Goal: Task Accomplishment & Management: Use online tool/utility

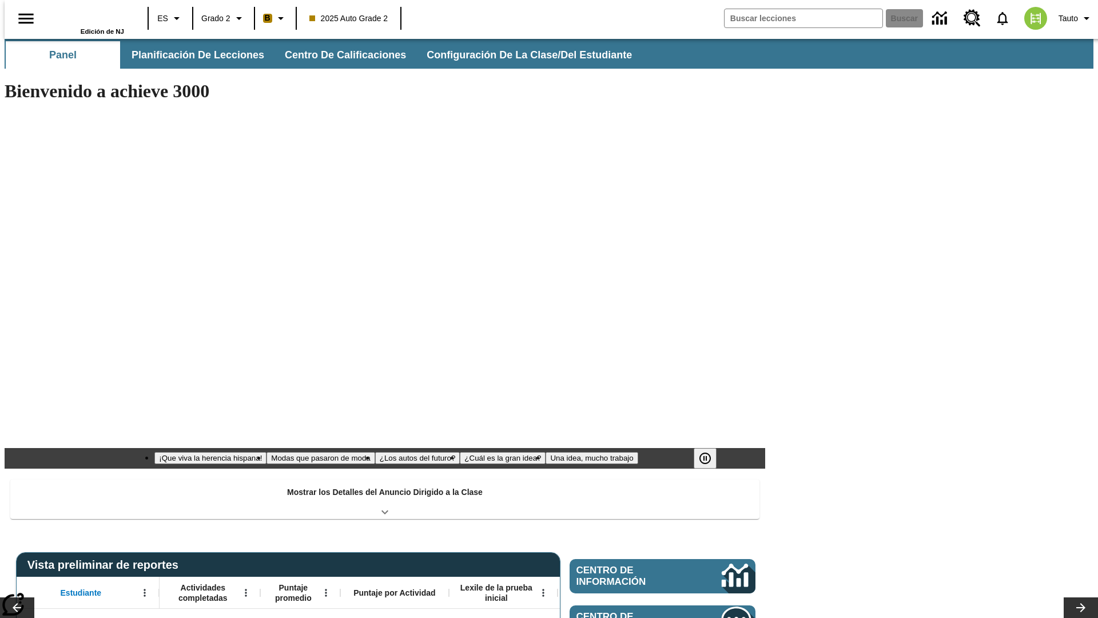
type input "-1"
click at [192, 55] on span "Planificación de lecciones" at bounding box center [198, 55] width 133 height 13
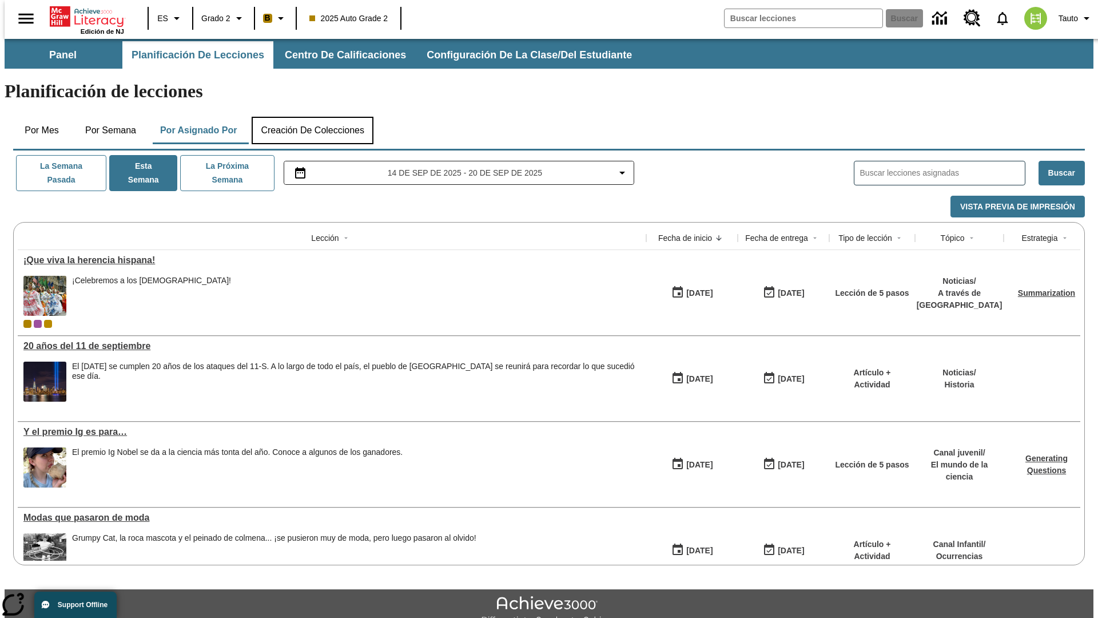
click at [312, 117] on button "Creación de colecciones" at bounding box center [313, 130] width 122 height 27
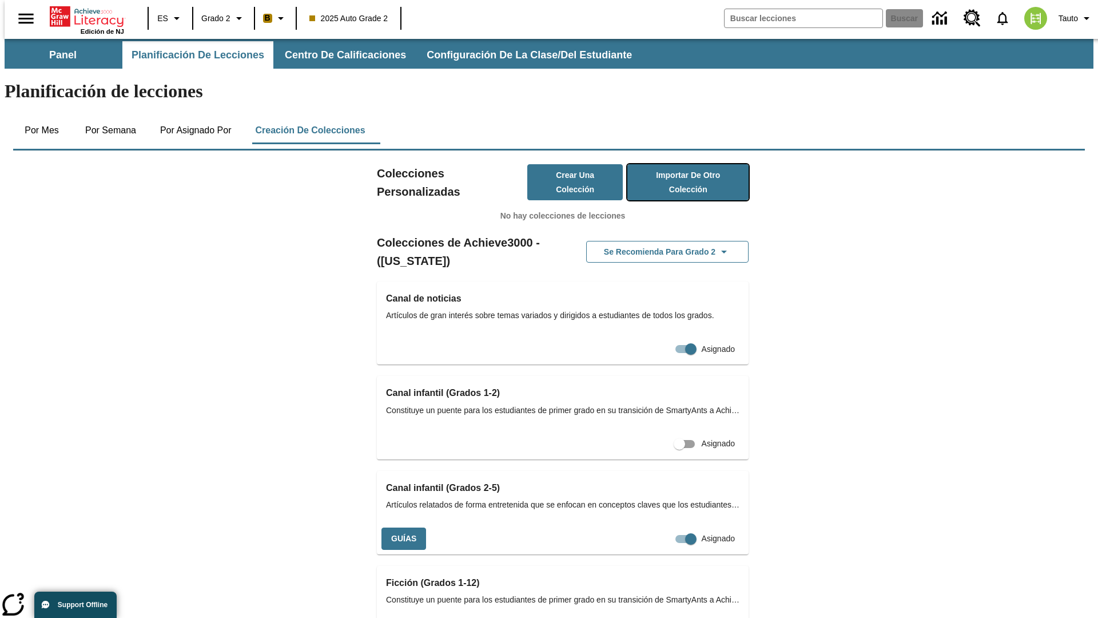
click at [671, 164] on button "Importar de otro Colección" at bounding box center [687, 182] width 121 height 36
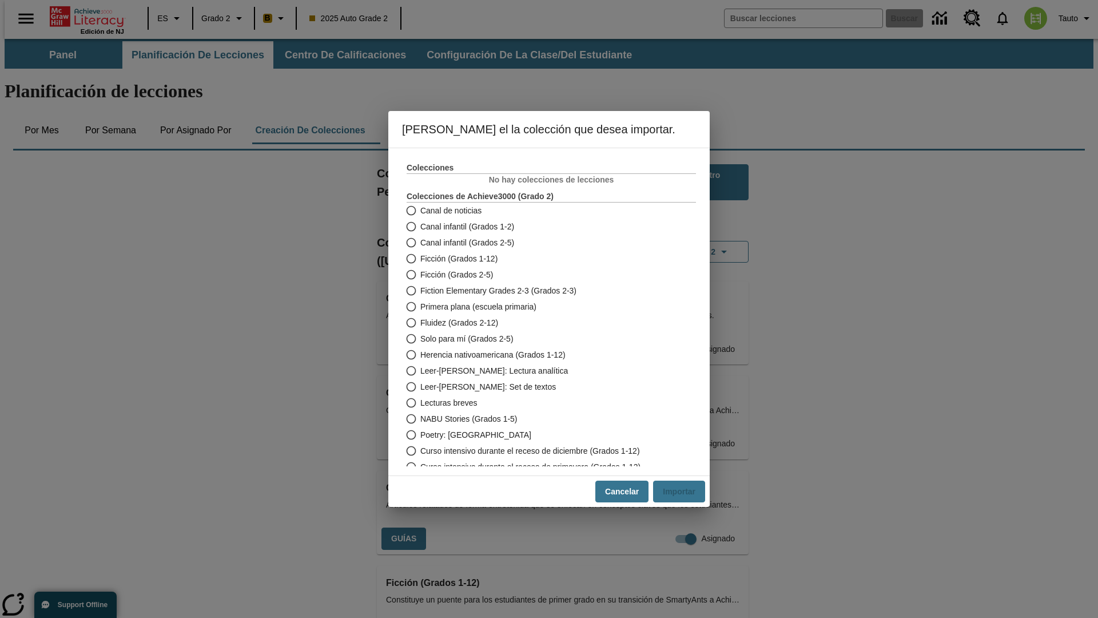
click at [543, 290] on span "Fiction Elementary Grades 2-3 (Grados 2-3)" at bounding box center [498, 291] width 156 height 12
click at [420, 290] on input "Fiction Elementary Grades 2-3 (Grados 2-3)" at bounding box center [410, 290] width 20 height 16
radio input "true"
click at [683, 491] on button "Importar" at bounding box center [679, 491] width 52 height 22
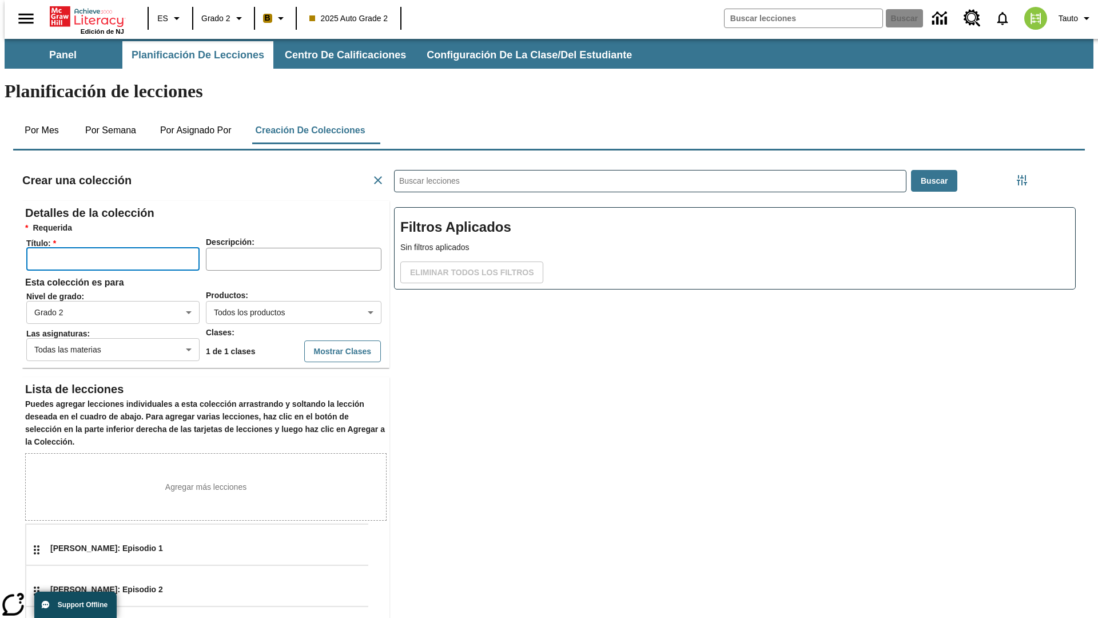
scroll to position [229, 343]
type input "UDgKnSLPyJ"
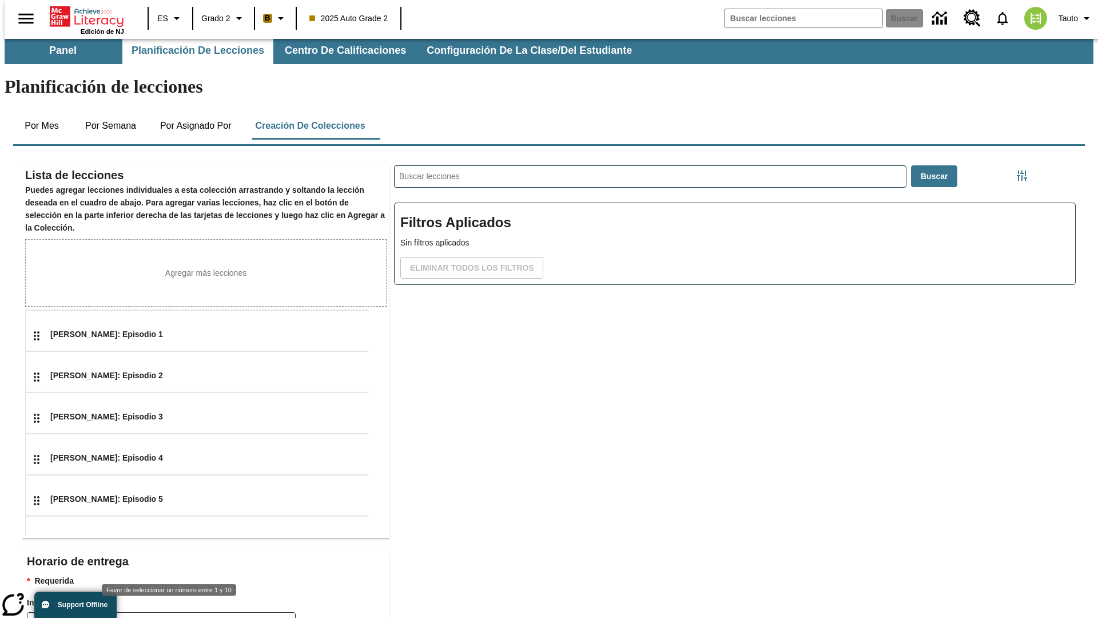
type input "2"
click at [289, 602] on body "Saltar al contenido principal Edición de NJ ES Grado 2 B 2025 Auto Grade 2 Busc…" at bounding box center [549, 392] width 1089 height 717
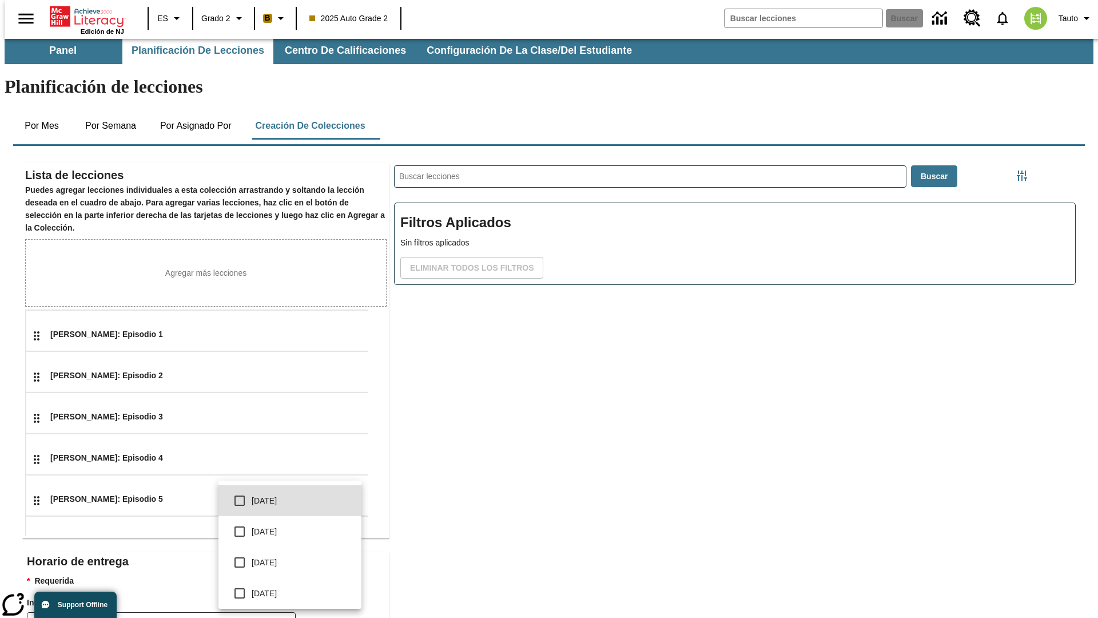
scroll to position [218, 0]
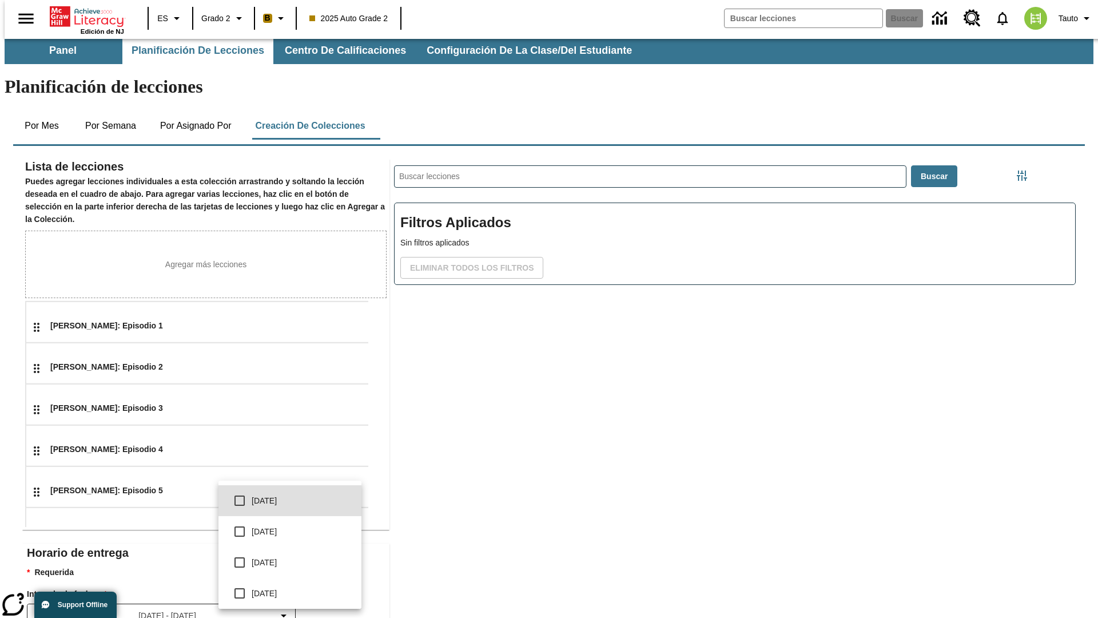
click at [240, 500] on input "checkbox" at bounding box center [240, 500] width 24 height 24
checkbox input "true"
type input "0"
